Goal: Transaction & Acquisition: Purchase product/service

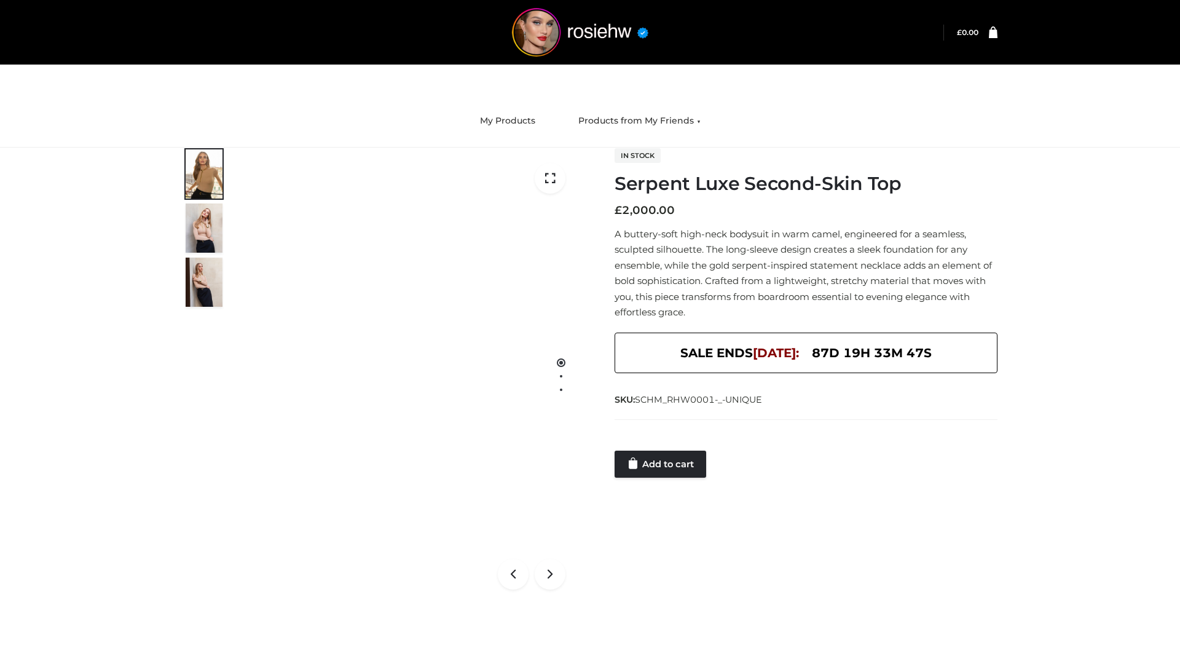
click at [661, 464] on link "Add to cart" at bounding box center [661, 464] width 92 height 27
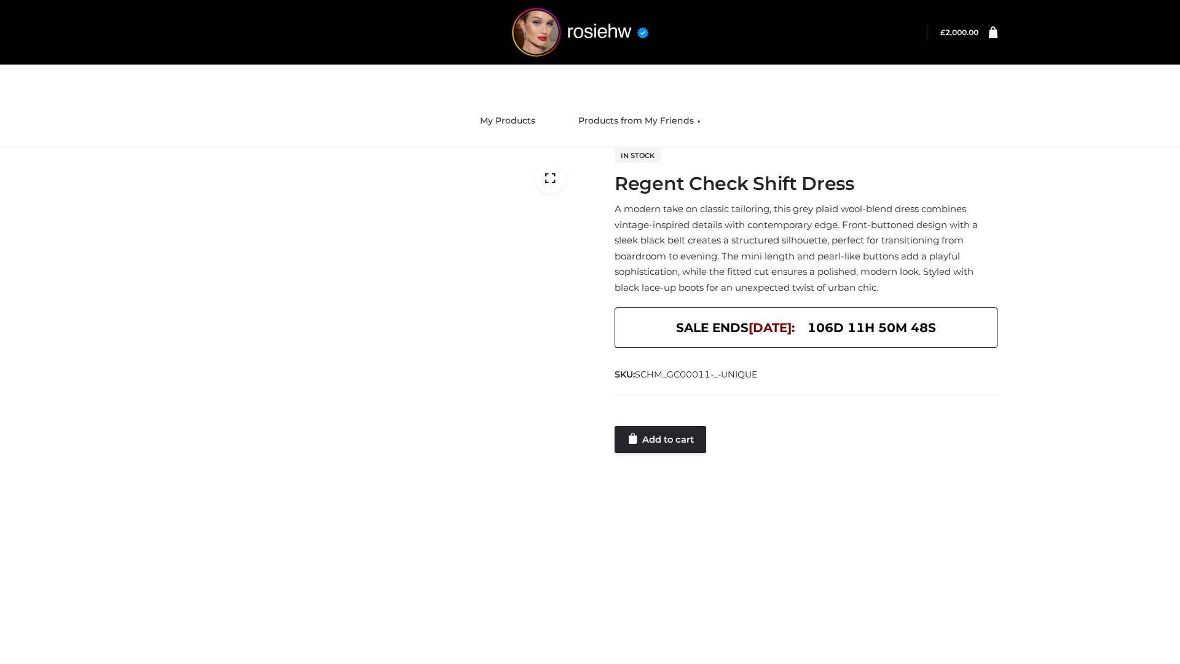
click at [661, 439] on link "Add to cart" at bounding box center [661, 439] width 92 height 27
